Goal: Complete application form

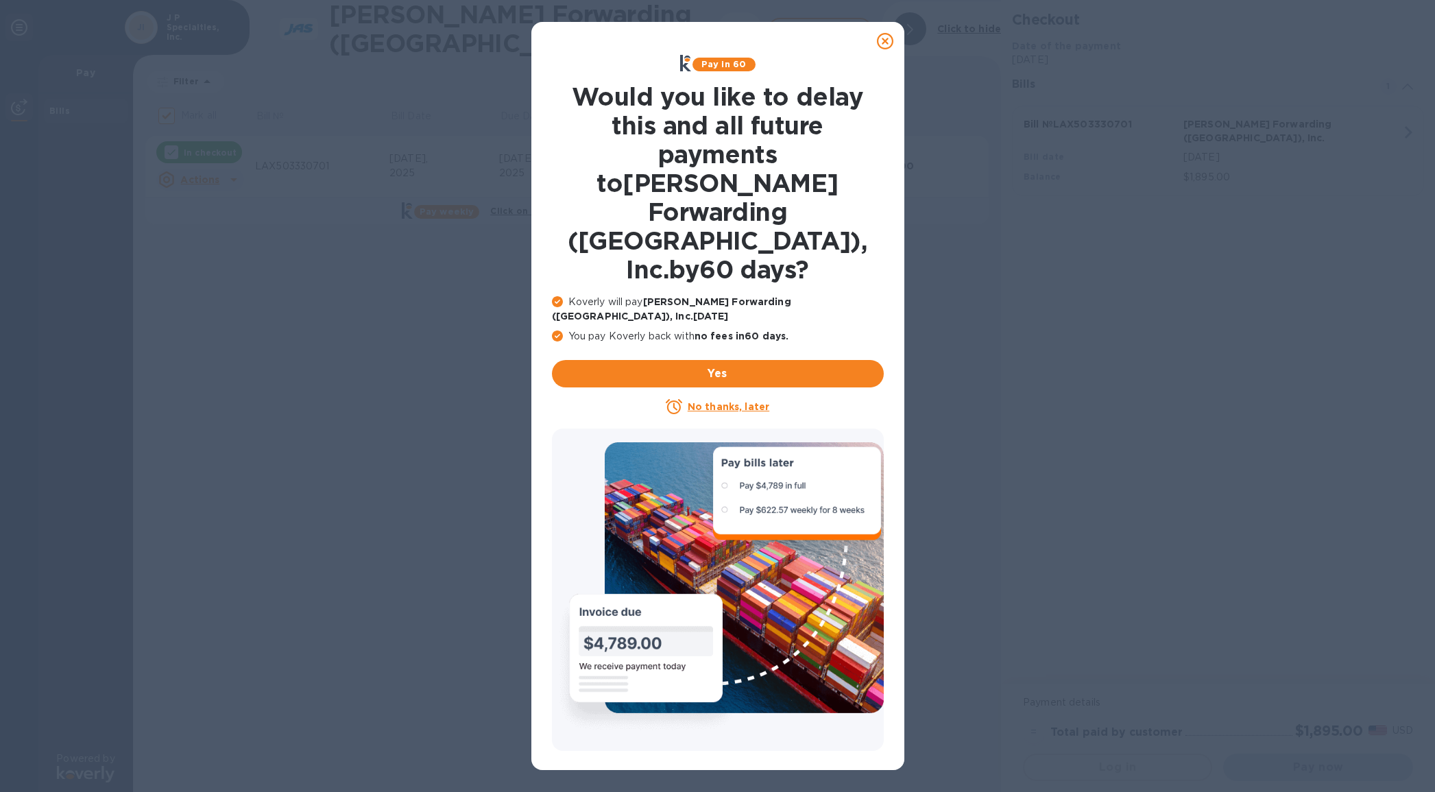
click at [736, 401] on u "No thanks, later" at bounding box center [729, 406] width 82 height 11
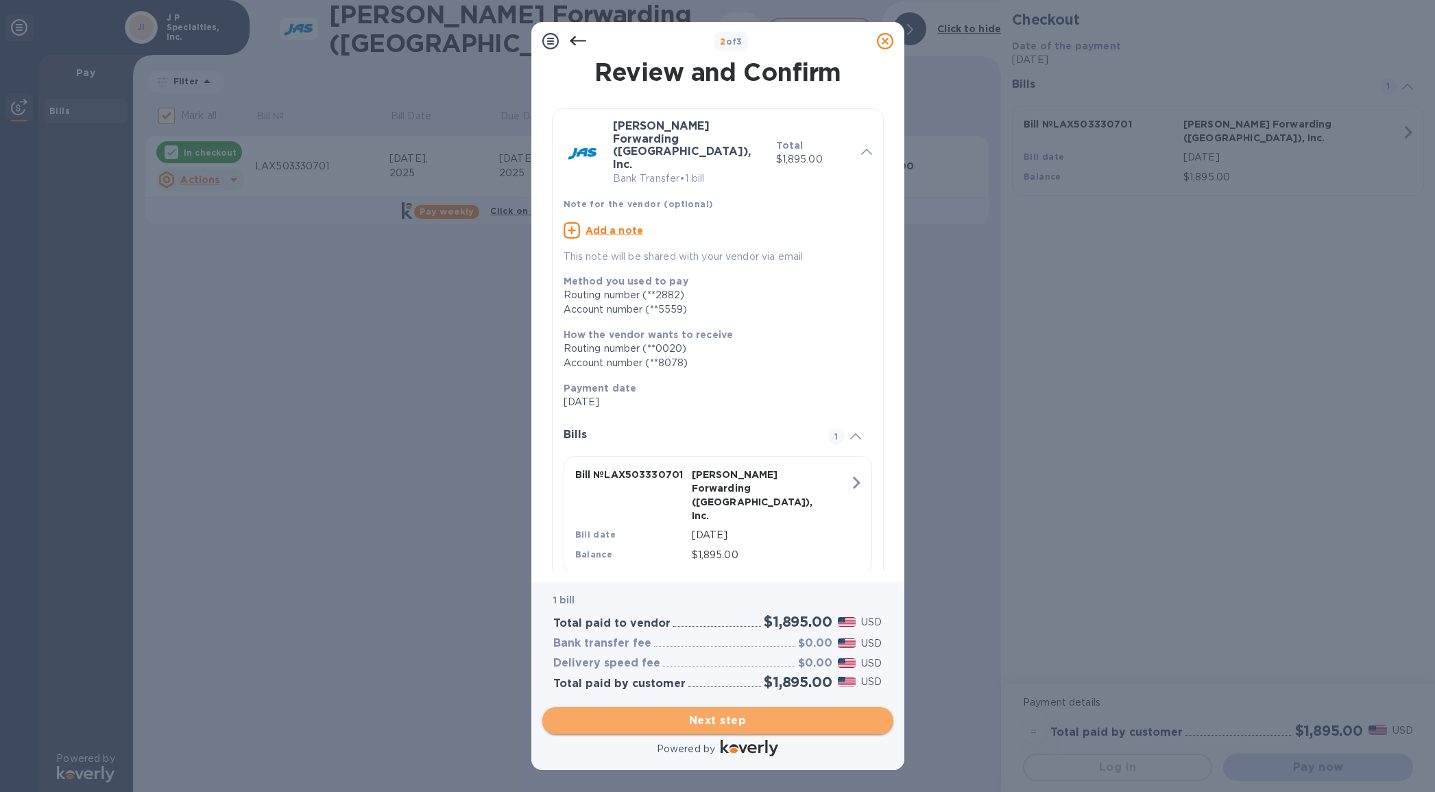
click at [708, 713] on span "Next step" at bounding box center [717, 720] width 329 height 16
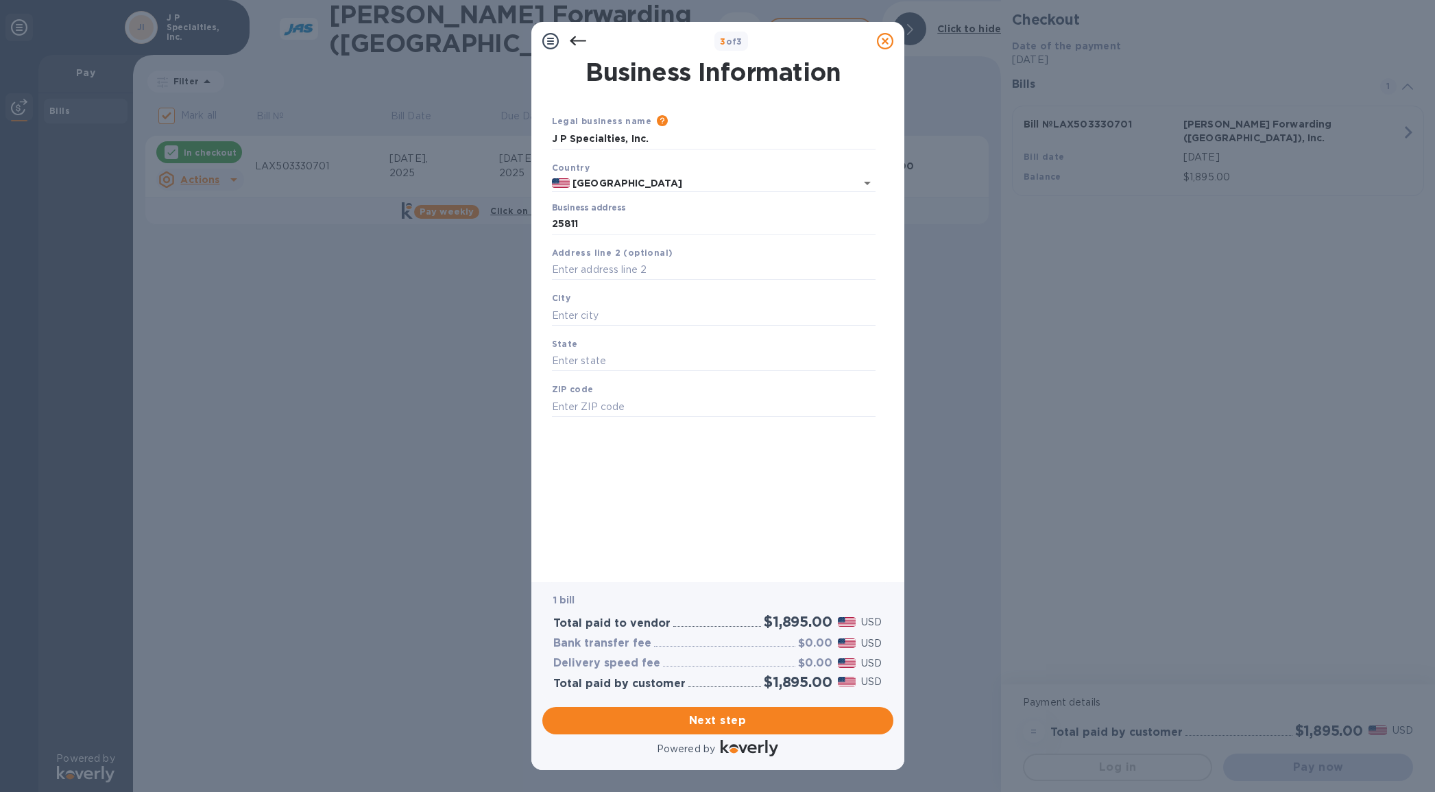
type input "[STREET_ADDRESS]"
type input "Murrieta"
type input "CA"
type input "92562"
click at [690, 728] on span "Next step" at bounding box center [717, 720] width 329 height 16
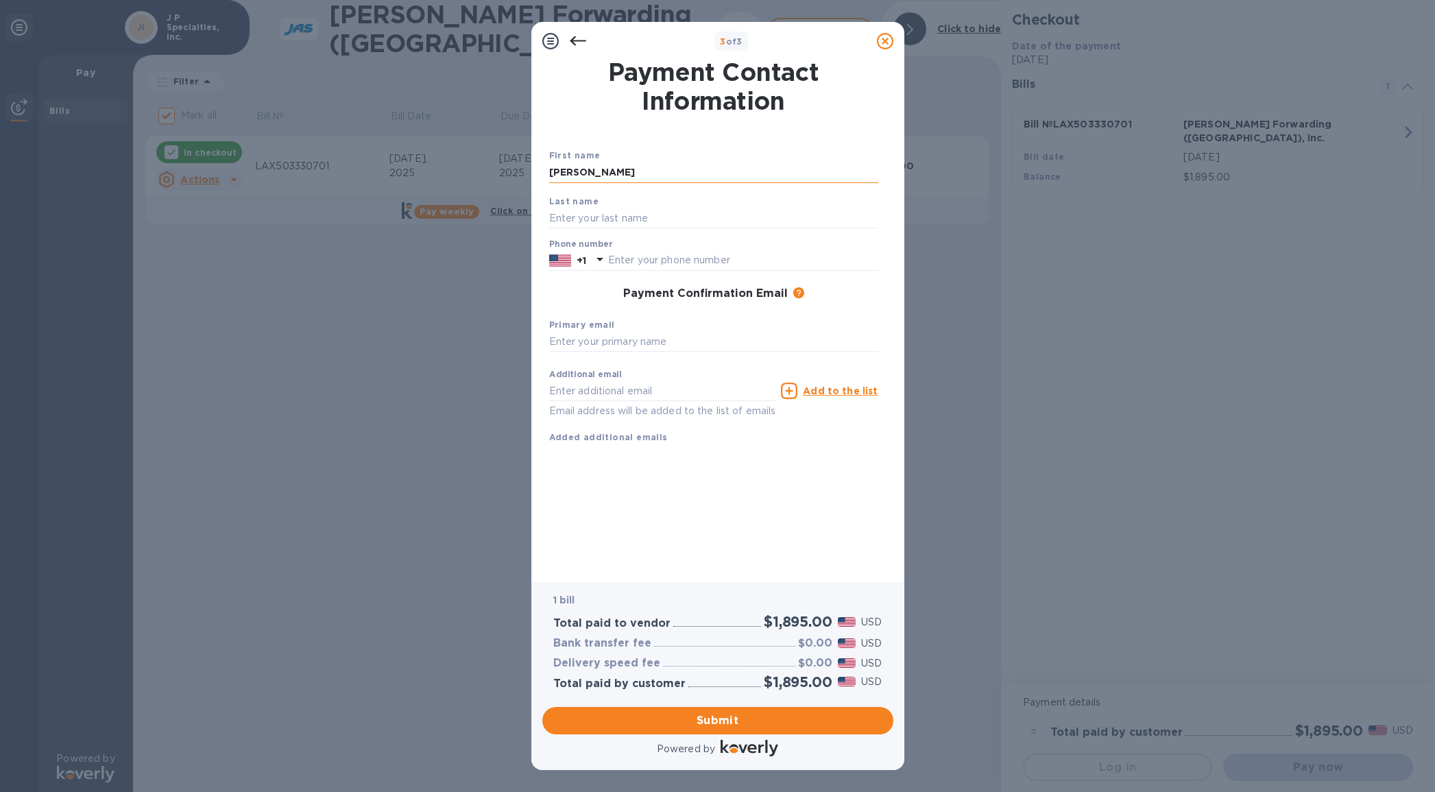
type input "[PERSON_NAME]"
type input "9515147824"
type input "[EMAIL_ADDRESS][DOMAIN_NAME]"
click at [710, 717] on span "Submit" at bounding box center [717, 720] width 329 height 16
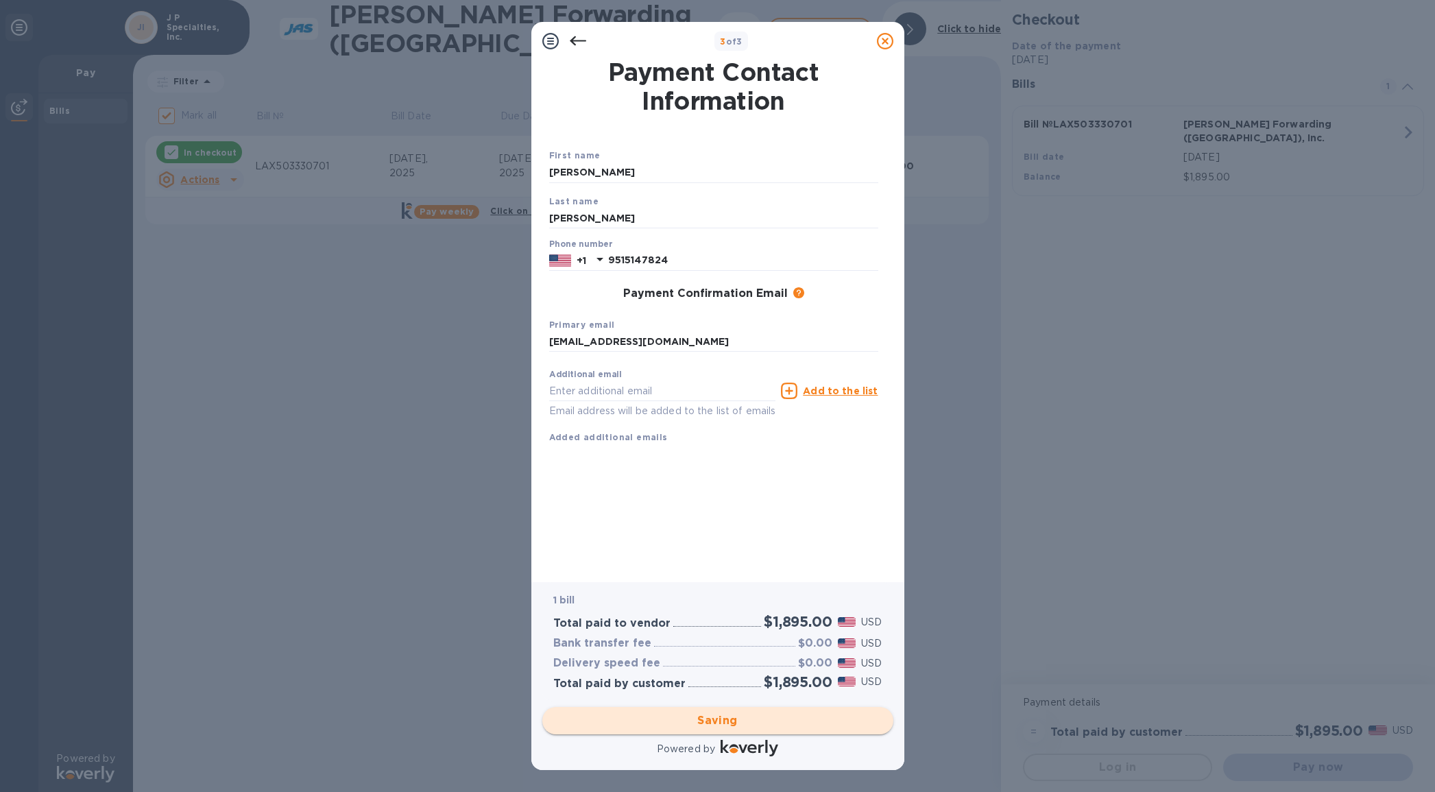
checkbox input "false"
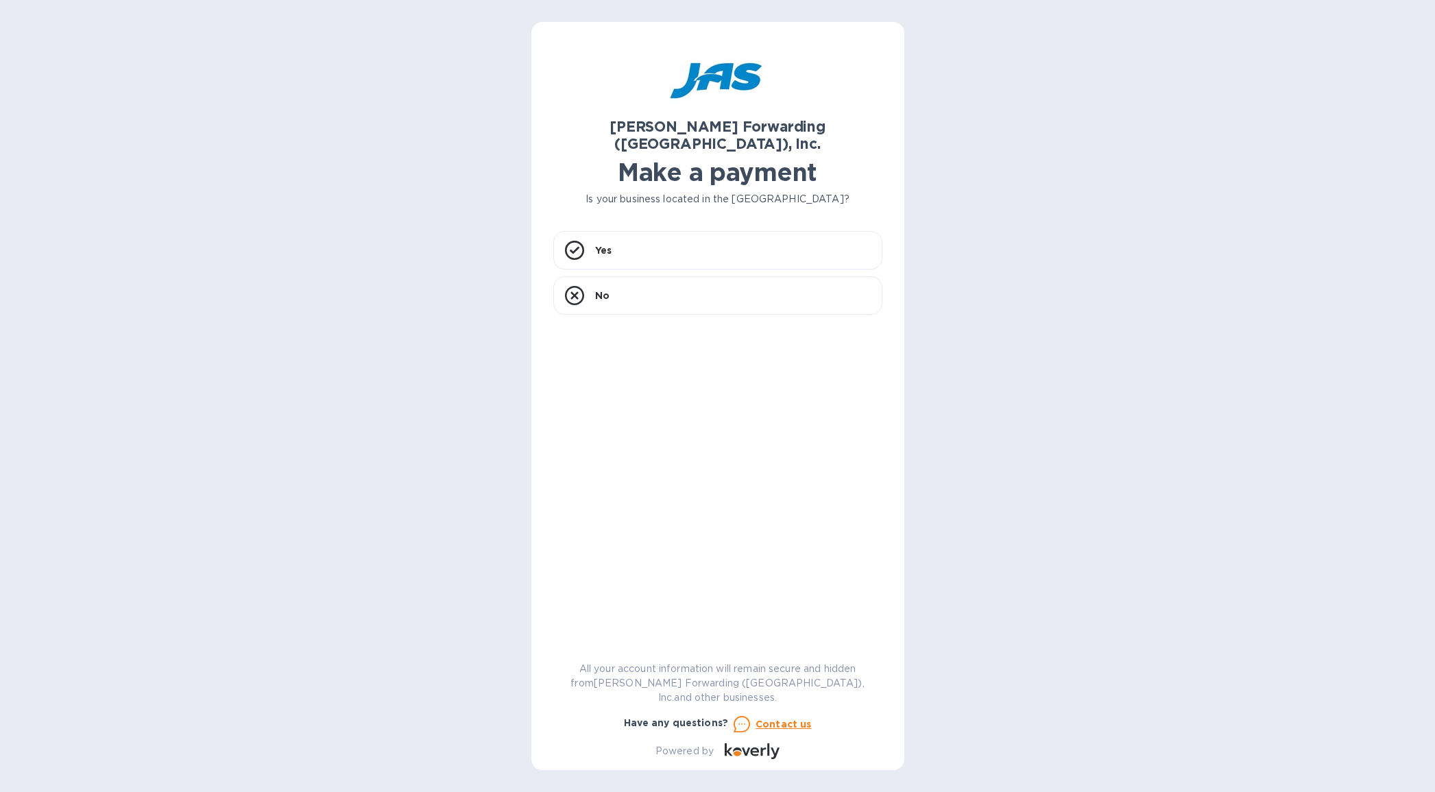
click at [233, 231] on div "[PERSON_NAME] Forwarding ([GEOGRAPHIC_DATA]), Inc. Make a payment Is your busin…" at bounding box center [717, 396] width 1435 height 792
